Goal: Navigation & Orientation: Find specific page/section

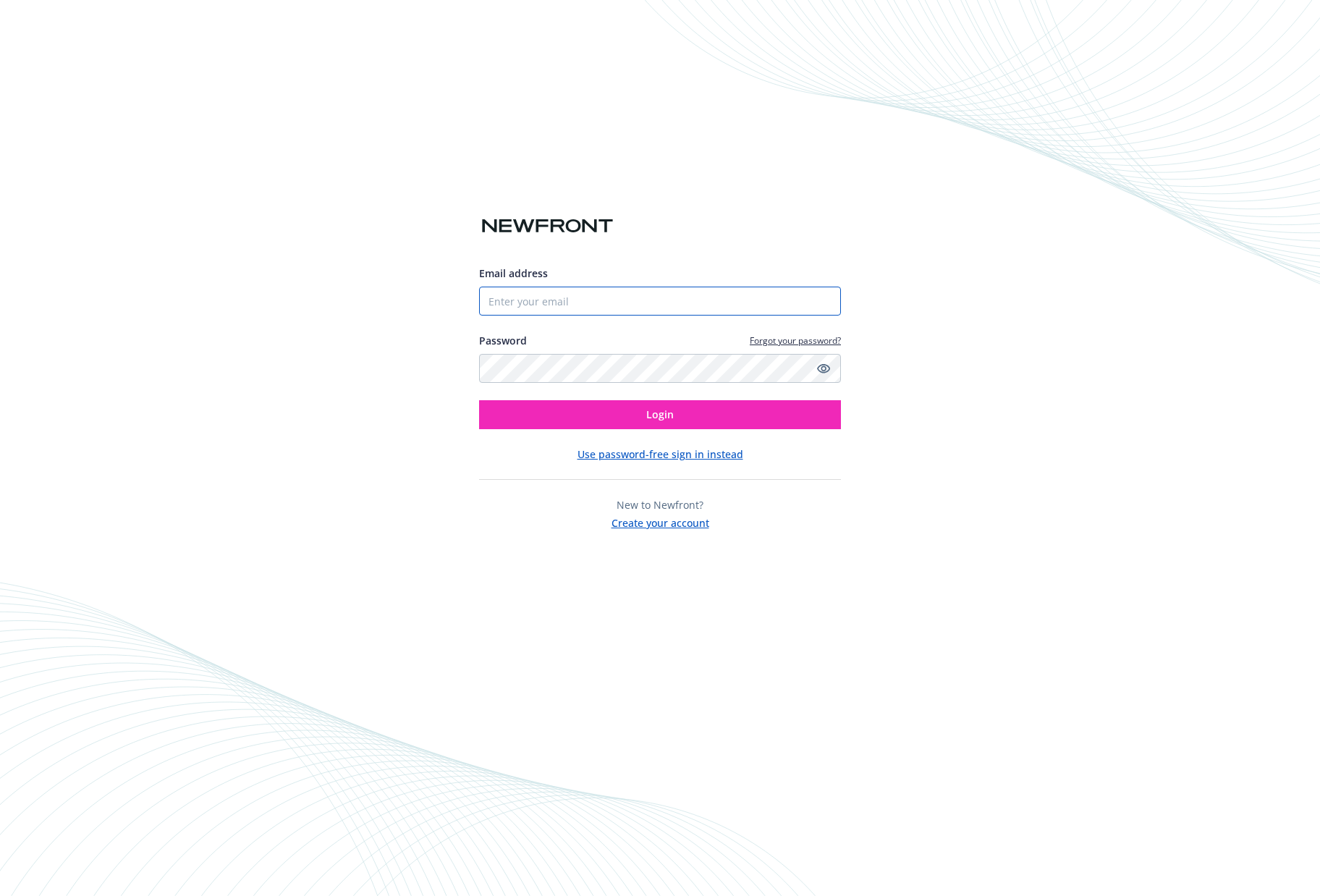
click at [584, 303] on input "Email address" at bounding box center [660, 301] width 362 height 29
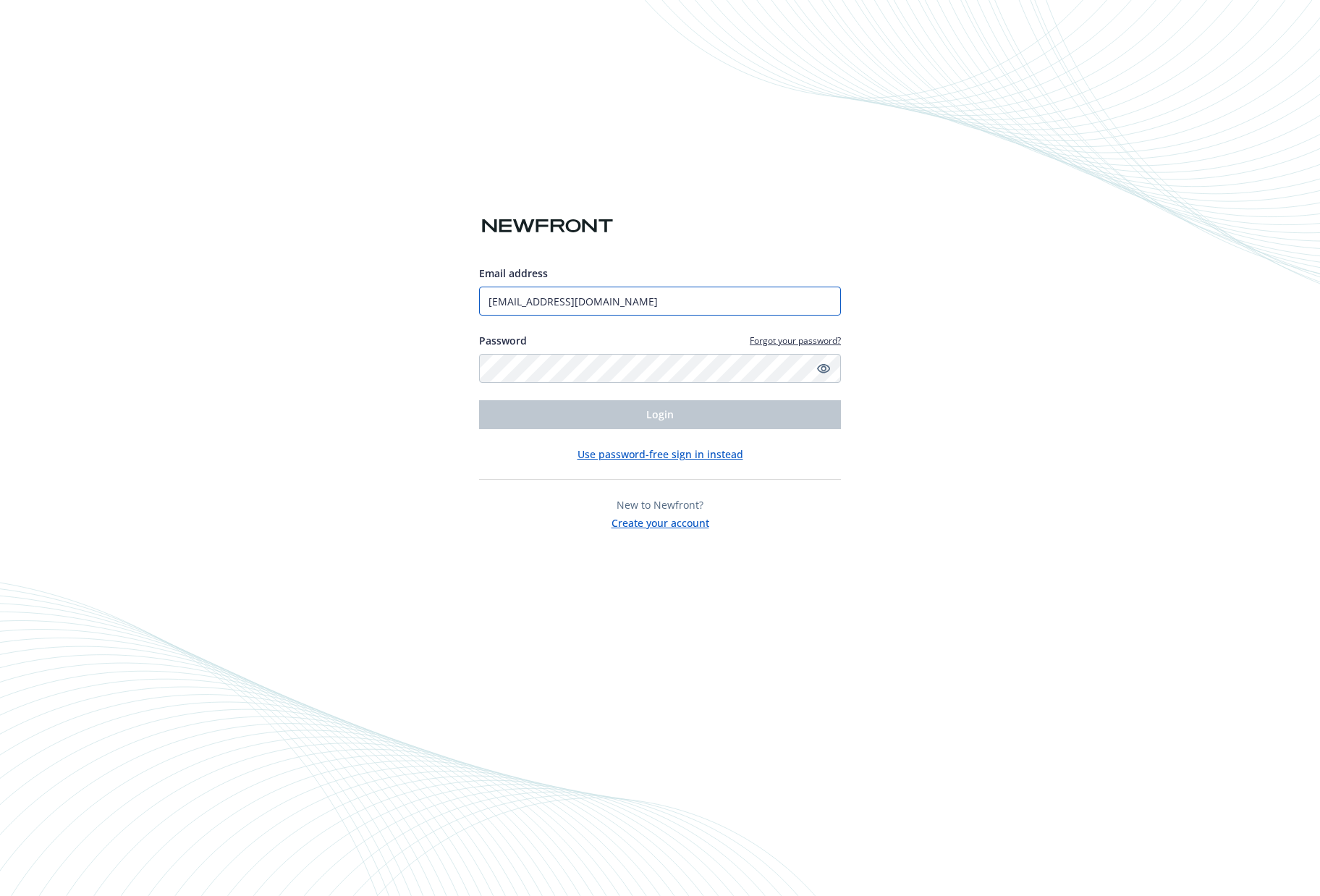
click at [588, 303] on input "lilliki@yahoo.com" at bounding box center [660, 301] width 362 height 29
click at [533, 301] on input "lilliki@yahoo.com" at bounding box center [660, 301] width 362 height 29
drag, startPoint x: 624, startPoint y: 303, endPoint x: 346, endPoint y: 307, distance: 278.0
click at [347, 307] on div "Email address lilliki@yahoo.com Password Forgot your password? Login Use passwo…" at bounding box center [660, 448] width 1320 height 896
type input "[EMAIL_ADDRESS][DOMAIN_NAME]"
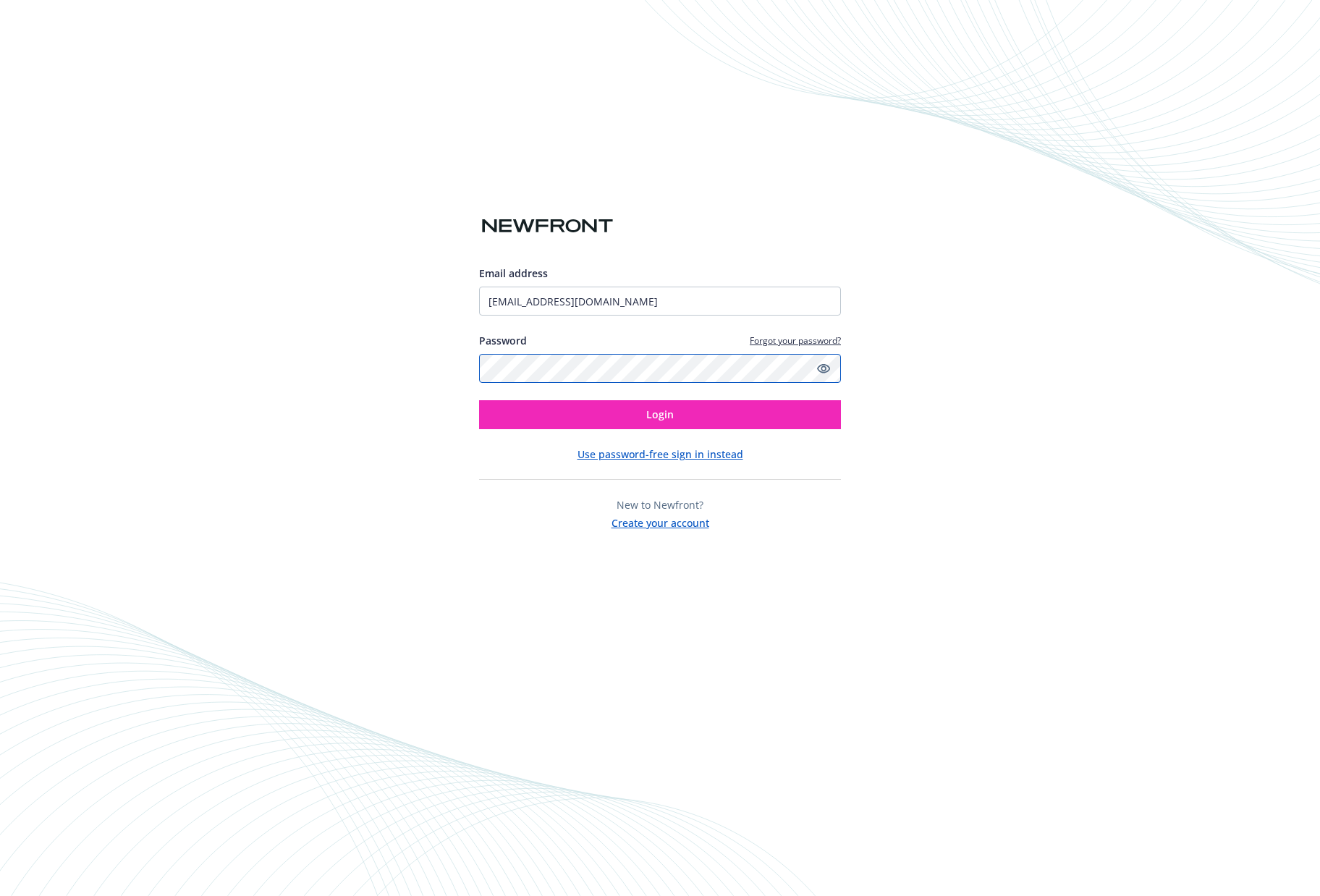
click at [480, 400] on button "Login" at bounding box center [660, 415] width 362 height 29
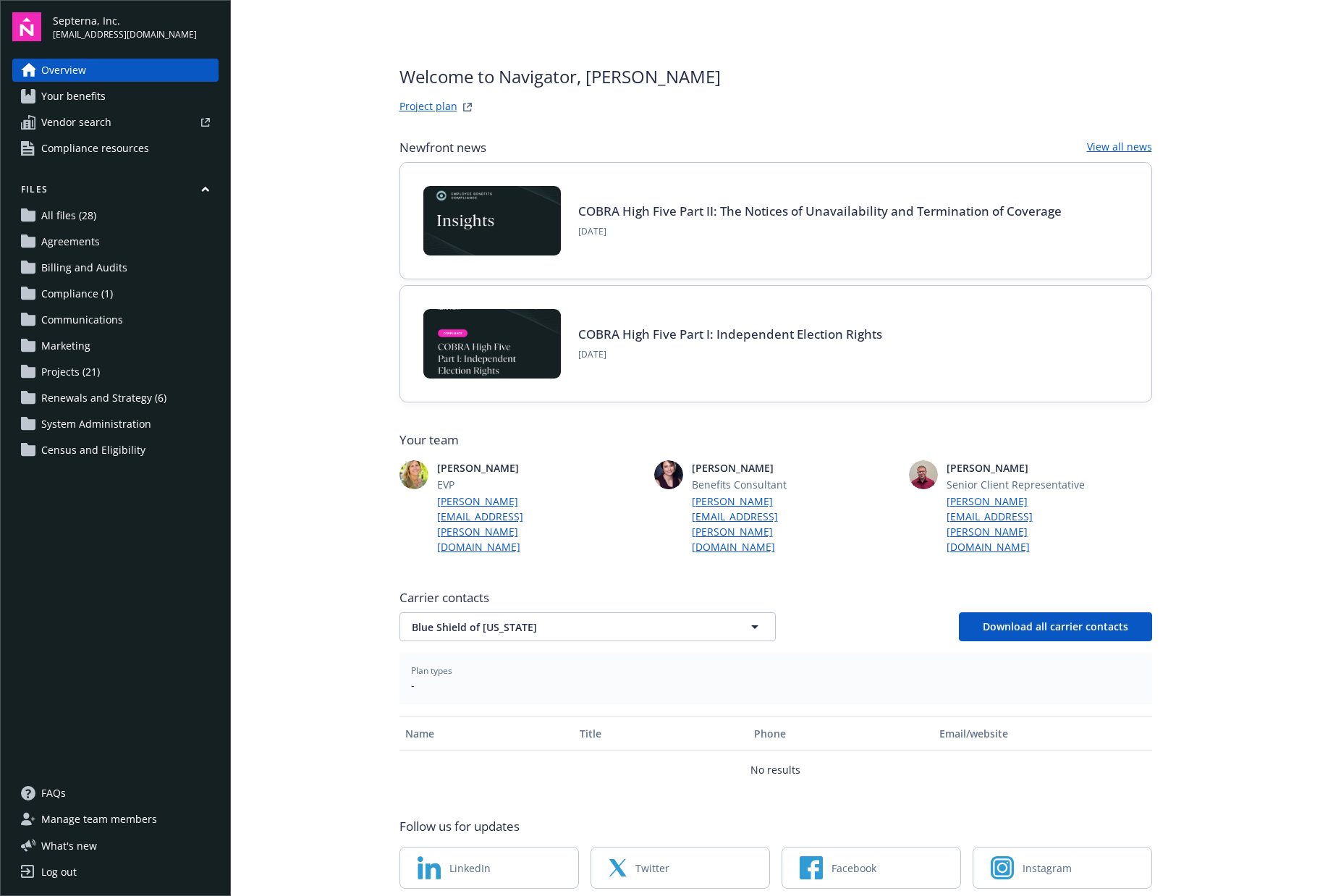
click at [73, 399] on span "Renewals and Strategy (6)" at bounding box center [104, 398] width 125 height 24
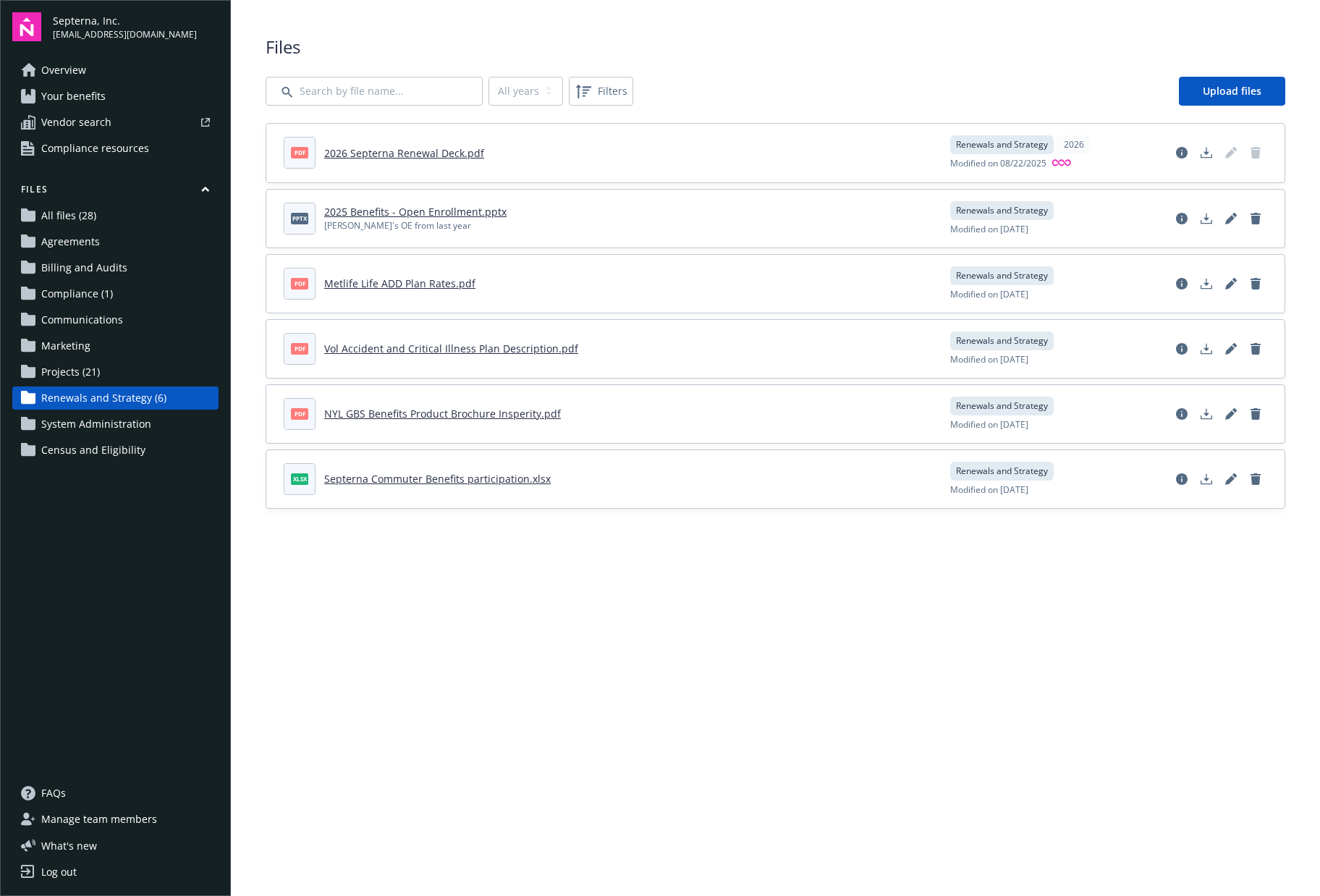
click at [83, 370] on span "Projects (21)" at bounding box center [71, 372] width 58 height 24
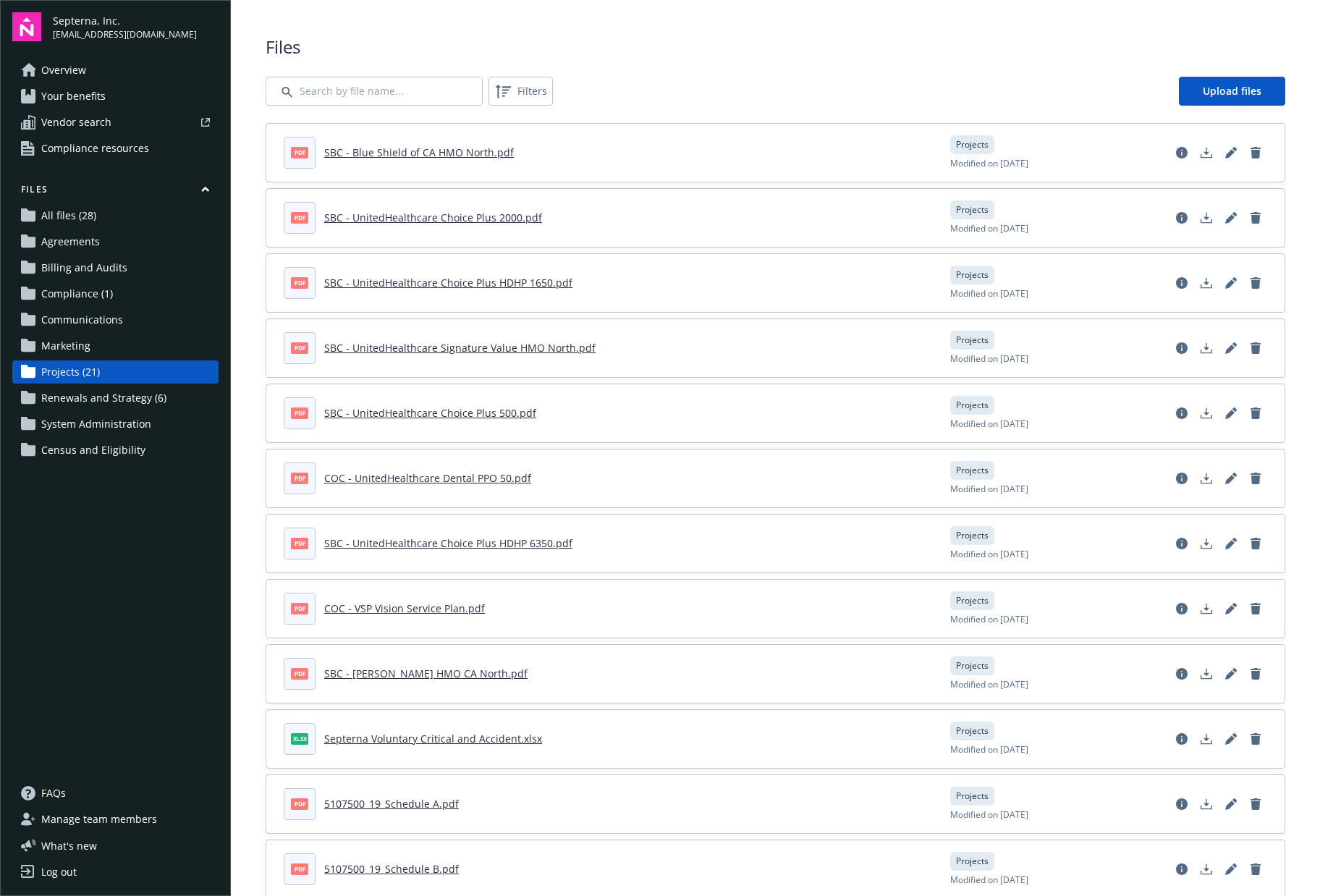
click at [64, 211] on span "All files (28)" at bounding box center [69, 216] width 55 height 24
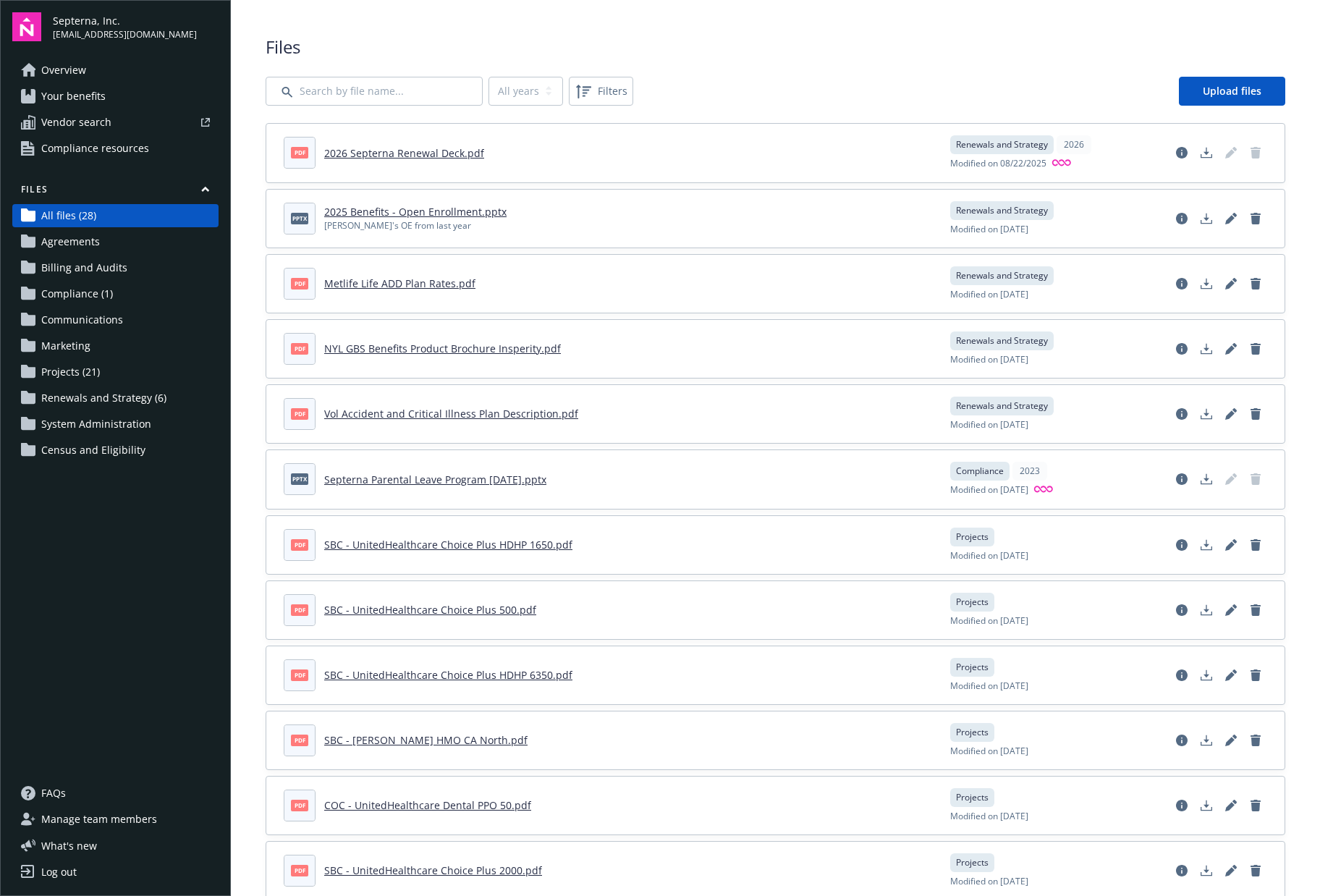
click at [49, 291] on span "Compliance (1)" at bounding box center [77, 294] width 72 height 24
